Goal: Task Accomplishment & Management: Use online tool/utility

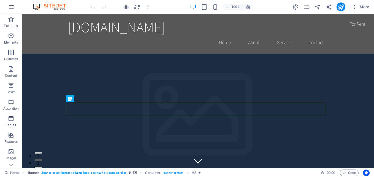
scroll to position [94, 0]
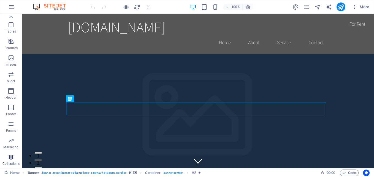
click at [13, 156] on icon "button" at bounding box center [11, 157] width 7 height 7
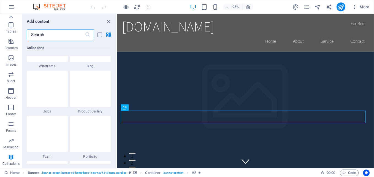
scroll to position [5062, 0]
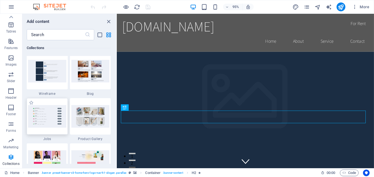
click at [53, 103] on div at bounding box center [47, 116] width 41 height 36
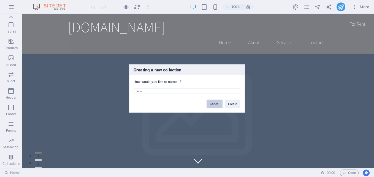
click at [213, 103] on button "Cancel" at bounding box center [215, 104] width 16 height 8
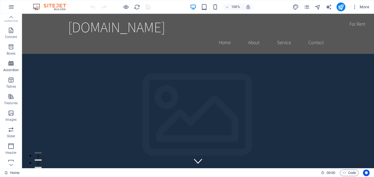
scroll to position [0, 0]
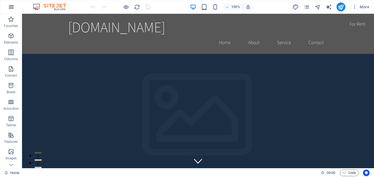
click at [14, 6] on icon "button" at bounding box center [11, 7] width 7 height 7
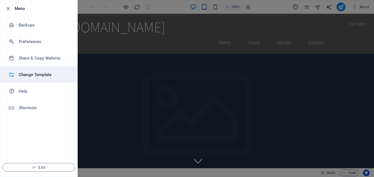
click at [30, 74] on h6 "Change Template" at bounding box center [44, 74] width 51 height 7
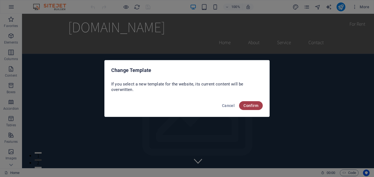
click at [245, 104] on span "Confirm" at bounding box center [251, 105] width 15 height 4
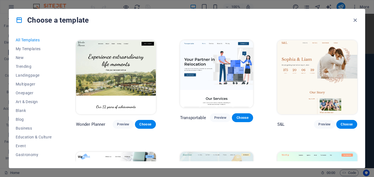
scroll to position [221, 0]
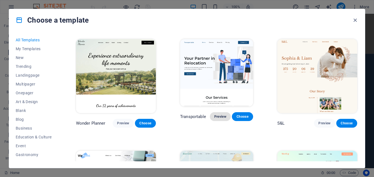
click at [219, 114] on span "Preview" at bounding box center [220, 116] width 12 height 4
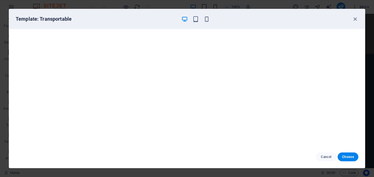
scroll to position [0, 0]
click at [357, 18] on icon "button" at bounding box center [355, 19] width 6 height 6
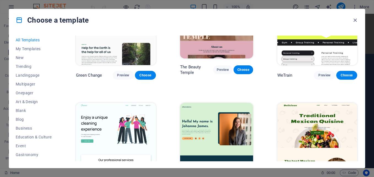
scroll to position [744, 0]
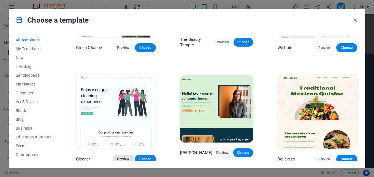
click at [120, 157] on span "Preview" at bounding box center [123, 159] width 12 height 4
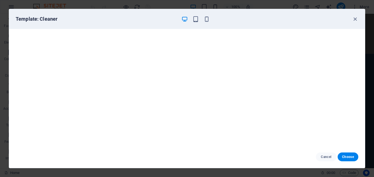
scroll to position [1, 0]
click at [356, 19] on icon "button" at bounding box center [355, 19] width 6 height 6
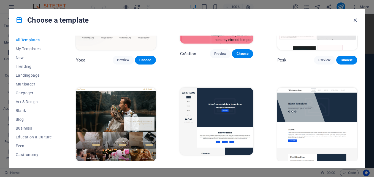
scroll to position [1874, 0]
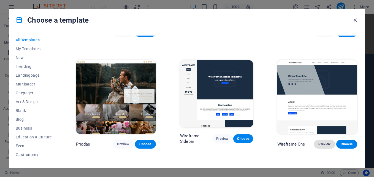
click at [323, 142] on span "Preview" at bounding box center [325, 144] width 12 height 4
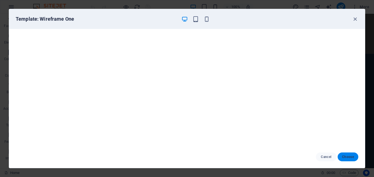
click at [346, 157] on span "Choose" at bounding box center [348, 157] width 12 height 4
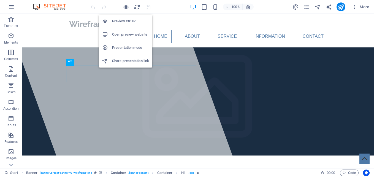
click at [129, 18] on h6 "Preview Ctrl+P" at bounding box center [130, 21] width 37 height 7
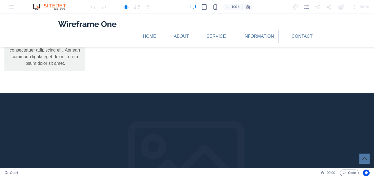
scroll to position [882, 0]
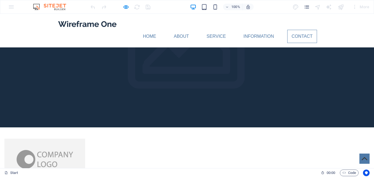
scroll to position [1001, 0]
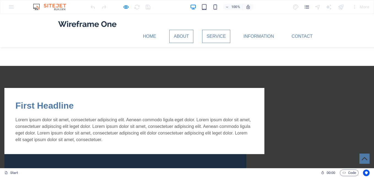
click at [220, 30] on link "Service" at bounding box center [216, 36] width 28 height 13
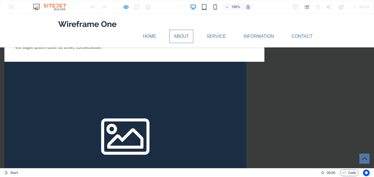
scroll to position [395, 0]
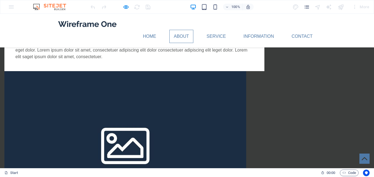
click at [96, 22] on img at bounding box center [87, 24] width 61 height 12
click at [148, 7] on div at bounding box center [121, 6] width 62 height 9
click at [136, 7] on div at bounding box center [121, 6] width 62 height 9
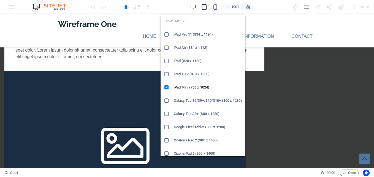
click at [205, 8] on icon "button" at bounding box center [204, 7] width 6 height 6
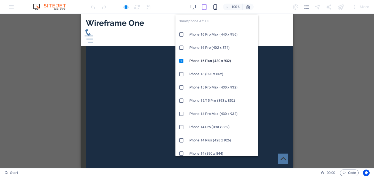
click at [214, 7] on icon "button" at bounding box center [215, 7] width 6 height 6
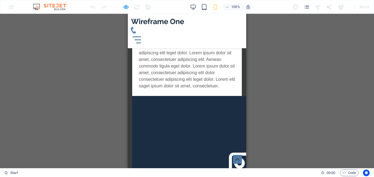
scroll to position [369, 0]
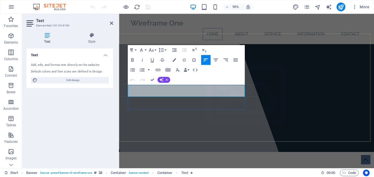
drag, startPoint x: 129, startPoint y: 95, endPoint x: 240, endPoint y: 105, distance: 111.2
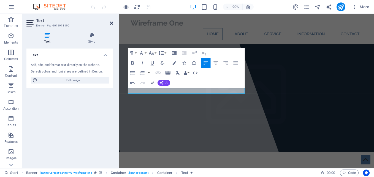
click at [112, 21] on icon at bounding box center [111, 23] width 3 height 4
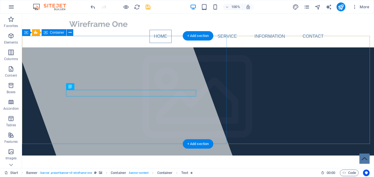
click at [148, 123] on div at bounding box center [121, 91] width 233 height 154
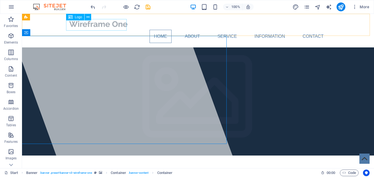
click at [71, 17] on icon at bounding box center [70, 17] width 4 height 7
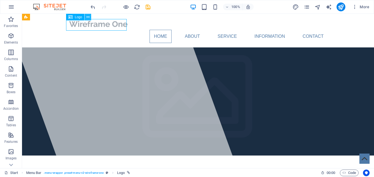
click at [88, 17] on icon at bounding box center [88, 17] width 3 height 6
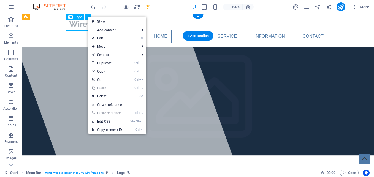
click at [82, 22] on div at bounding box center [198, 24] width 260 height 12
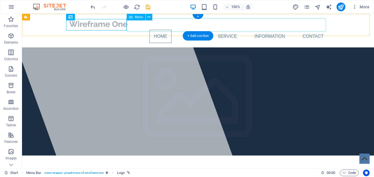
click at [198, 30] on nav "Home About Service Information Contact" at bounding box center [198, 36] width 260 height 13
click at [195, 30] on nav "Home About Service Information Contact" at bounding box center [198, 36] width 260 height 13
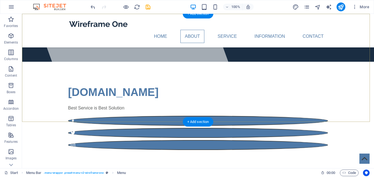
scroll to position [83, 0]
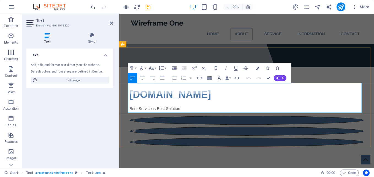
drag, startPoint x: 129, startPoint y: 94, endPoint x: 323, endPoint y: 120, distance: 196.0
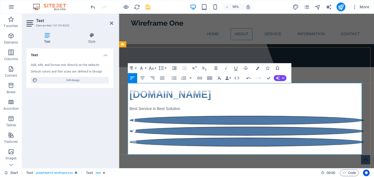
scroll to position [2335, 0]
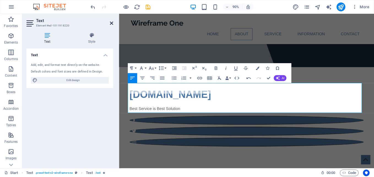
click at [111, 23] on icon at bounding box center [111, 23] width 3 height 4
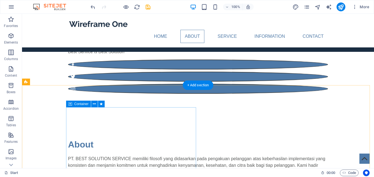
scroll to position [138, 0]
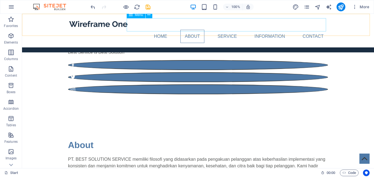
click at [231, 30] on nav "Home About Service Information Contact" at bounding box center [198, 36] width 260 height 13
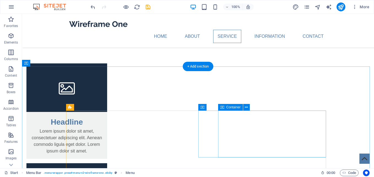
scroll to position [606, 0]
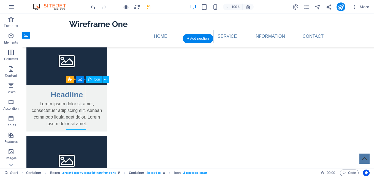
select select "xMidYMid"
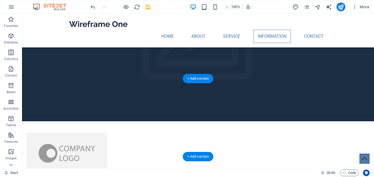
scroll to position [992, 0]
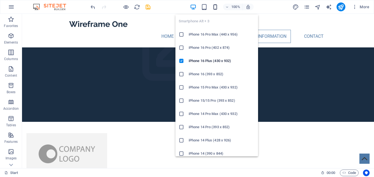
click at [216, 6] on icon "button" at bounding box center [215, 7] width 6 height 6
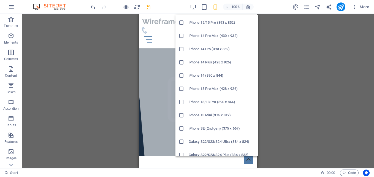
scroll to position [83, 0]
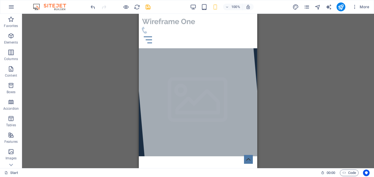
click at [304, 70] on div "Container H1 Banner Banner Container Container Container Banner Container Menu …" at bounding box center [198, 91] width 352 height 154
click at [149, 6] on icon "save" at bounding box center [148, 7] width 6 height 6
checkbox input "false"
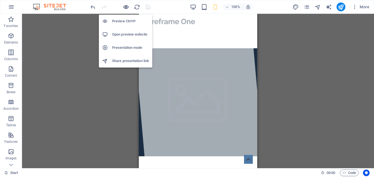
click at [124, 8] on icon "button" at bounding box center [126, 7] width 6 height 6
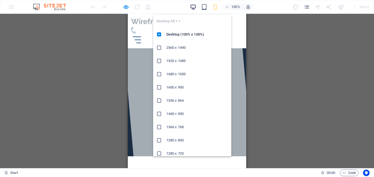
click at [196, 8] on icon "button" at bounding box center [193, 7] width 6 height 6
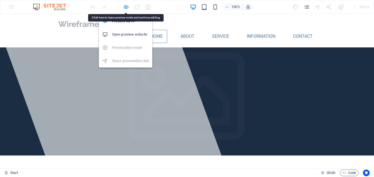
click at [126, 7] on icon "button" at bounding box center [126, 7] width 6 height 6
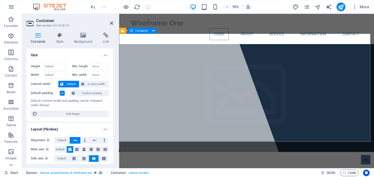
click at [112, 24] on icon at bounding box center [111, 23] width 3 height 4
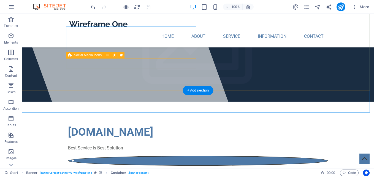
scroll to position [55, 0]
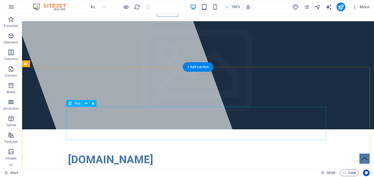
scroll to position [0, 0]
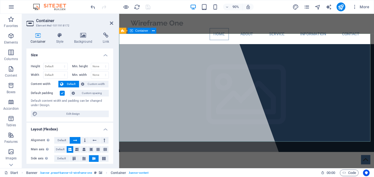
click at [260, 81] on div at bounding box center [183, 99] width 239 height 171
click at [84, 36] on icon at bounding box center [83, 36] width 27 height 6
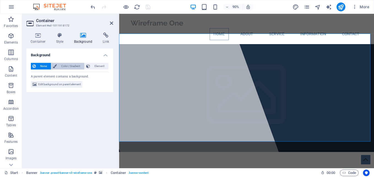
click at [77, 68] on span "Color / Gradient" at bounding box center [70, 66] width 24 height 7
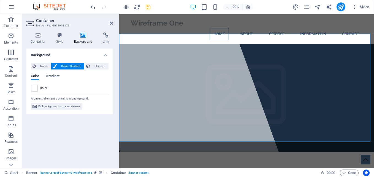
click at [50, 78] on span "Gradient" at bounding box center [53, 77] width 14 height 8
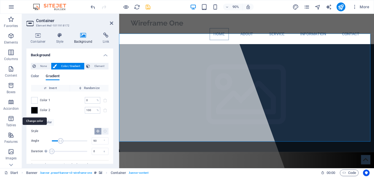
click at [34, 108] on span at bounding box center [34, 110] width 6 height 6
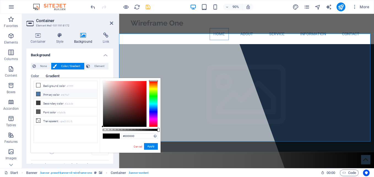
click at [37, 93] on icon at bounding box center [38, 94] width 4 height 4
type input "#4e79a7"
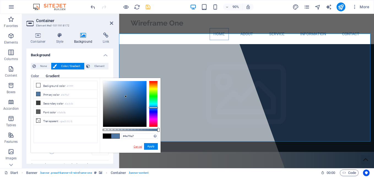
click at [136, 146] on link "Cancel" at bounding box center [138, 146] width 10 height 4
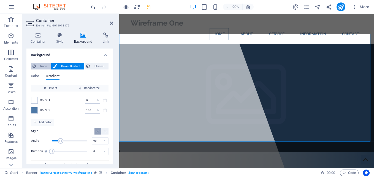
click at [41, 66] on span "None" at bounding box center [43, 66] width 12 height 7
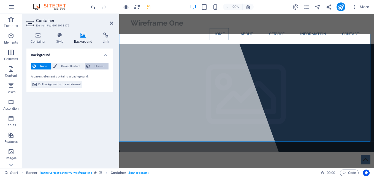
click at [98, 68] on span "Element" at bounding box center [99, 66] width 15 height 7
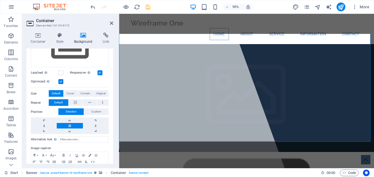
scroll to position [83, 0]
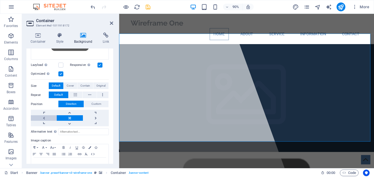
click at [44, 115] on link at bounding box center [44, 118] width 26 height 6
click at [94, 115] on link at bounding box center [96, 118] width 26 height 6
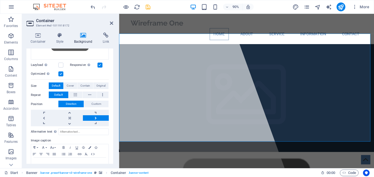
click at [94, 115] on link at bounding box center [96, 118] width 26 height 6
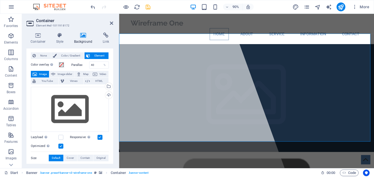
scroll to position [93, 0]
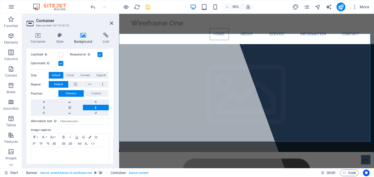
click at [76, 176] on span "Edit background on parent element" at bounding box center [59, 179] width 42 height 7
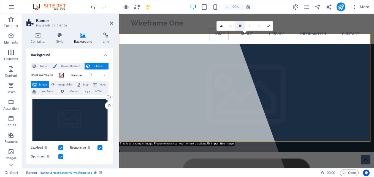
click at [241, 25] on icon at bounding box center [240, 26] width 2 height 3
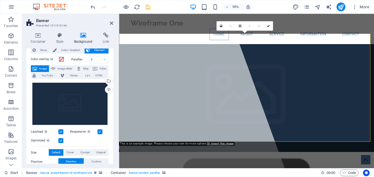
scroll to position [28, 0]
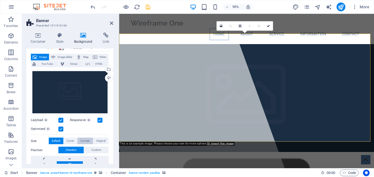
click at [84, 138] on span "Contain" at bounding box center [85, 141] width 10 height 7
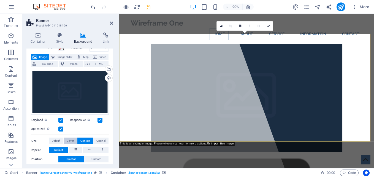
click at [71, 138] on span "Cover" at bounding box center [70, 141] width 7 height 7
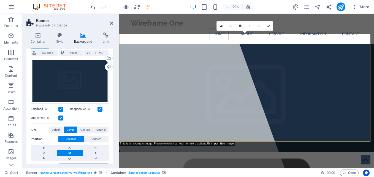
scroll to position [11, 0]
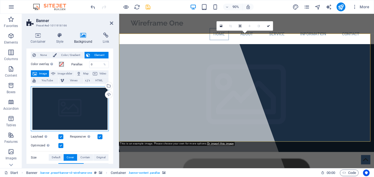
click at [35, 98] on div "Drag files here, click to choose files or select files from Files or our free s…" at bounding box center [70, 108] width 78 height 45
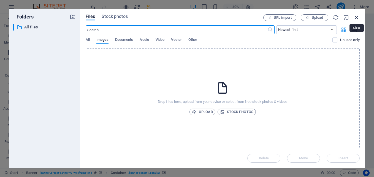
click at [358, 17] on icon "button" at bounding box center [357, 17] width 6 height 6
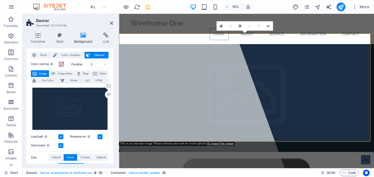
click at [64, 74] on span "Image slider" at bounding box center [65, 73] width 16 height 7
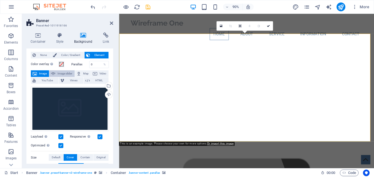
select select "ms"
select select "s"
select select "progressive"
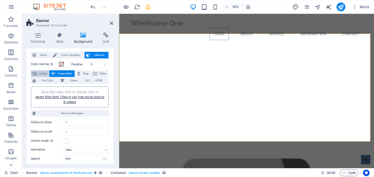
click at [42, 74] on span "Image" at bounding box center [43, 73] width 9 height 7
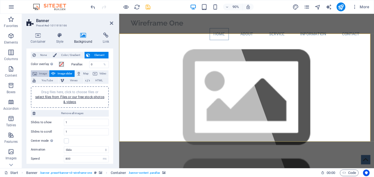
scroll to position [0, 0]
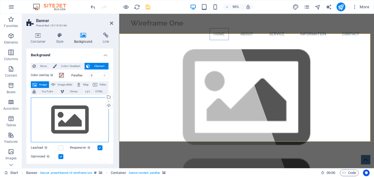
drag, startPoint x: 35, startPoint y: 108, endPoint x: 47, endPoint y: 110, distance: 12.1
click at [47, 110] on div "Drag files here, click to choose files or select files from Files or our free s…" at bounding box center [70, 119] width 78 height 45
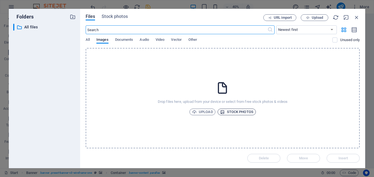
click at [240, 113] on span "Stock photos" at bounding box center [236, 112] width 33 height 7
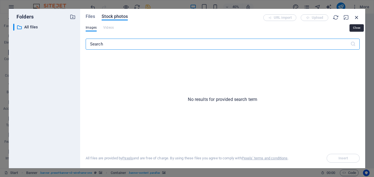
click at [358, 17] on icon "button" at bounding box center [357, 17] width 6 height 6
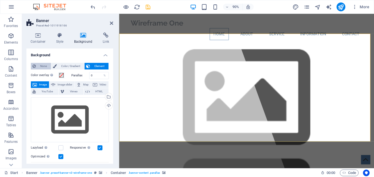
click at [41, 67] on span "None" at bounding box center [43, 66] width 12 height 7
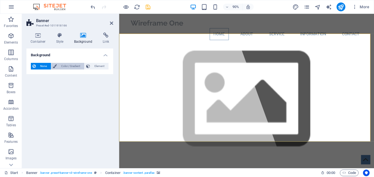
click at [70, 64] on span "Color / Gradient" at bounding box center [70, 66] width 24 height 7
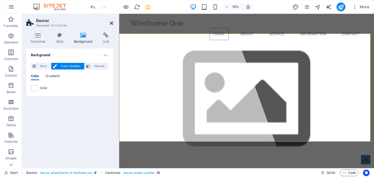
click at [111, 23] on icon at bounding box center [111, 23] width 3 height 4
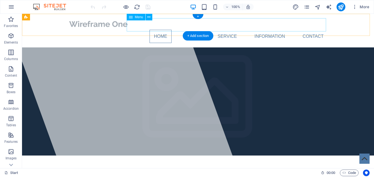
click at [231, 30] on nav "Home About Service Information Contact" at bounding box center [198, 36] width 260 height 13
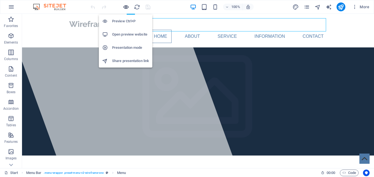
click at [126, 8] on icon "button" at bounding box center [126, 7] width 6 height 6
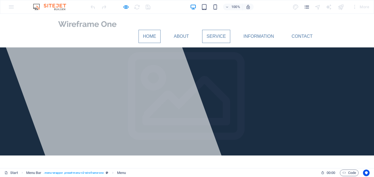
click at [221, 30] on link "Service" at bounding box center [216, 36] width 28 height 13
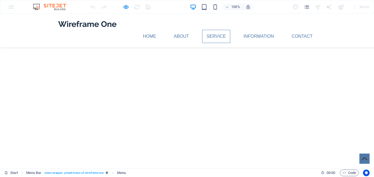
scroll to position [609, 0]
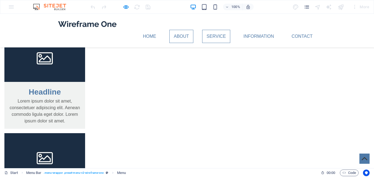
click at [190, 30] on link "About" at bounding box center [182, 36] width 24 height 13
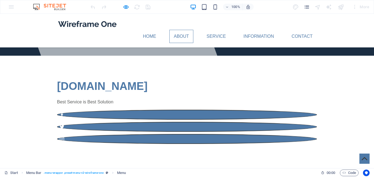
scroll to position [86, 0]
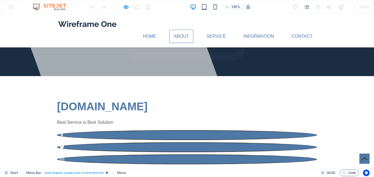
scroll to position [59, 0]
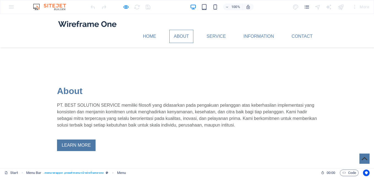
scroll to position [197, 0]
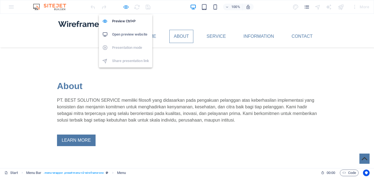
click at [127, 9] on icon "button" at bounding box center [126, 7] width 6 height 6
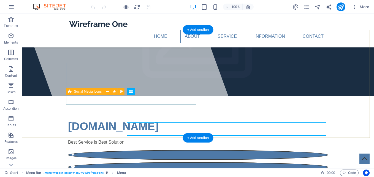
scroll to position [0, 0]
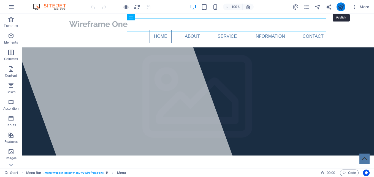
click at [342, 9] on icon "publish" at bounding box center [341, 7] width 6 height 6
